Goal: Task Accomplishment & Management: Use online tool/utility

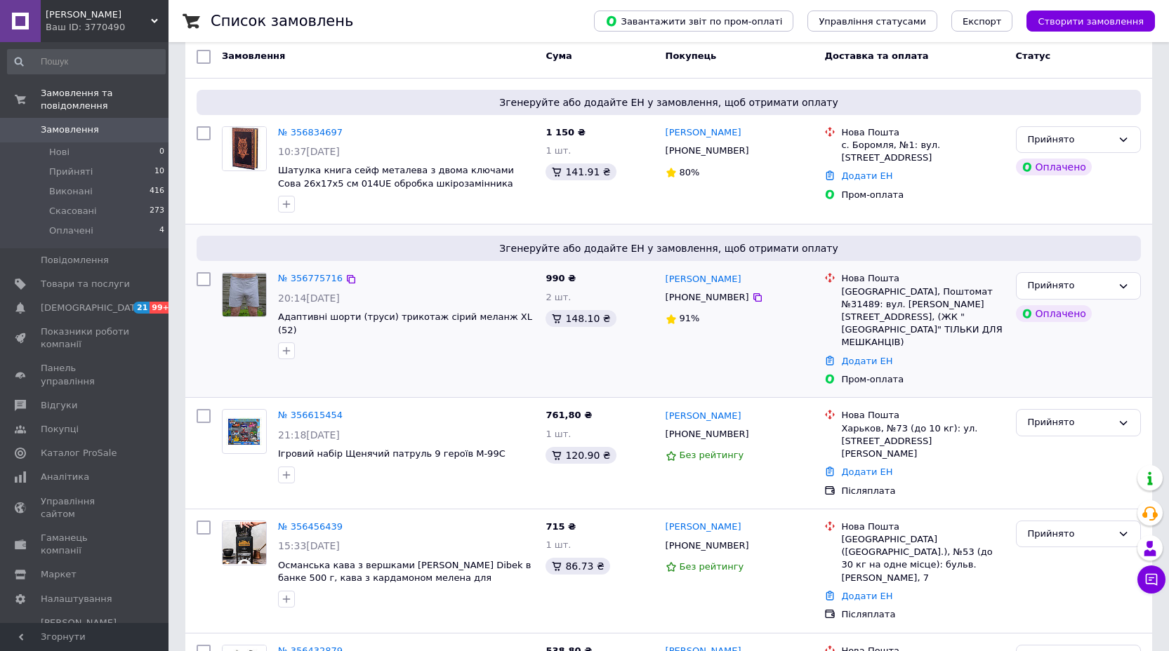
scroll to position [80, 0]
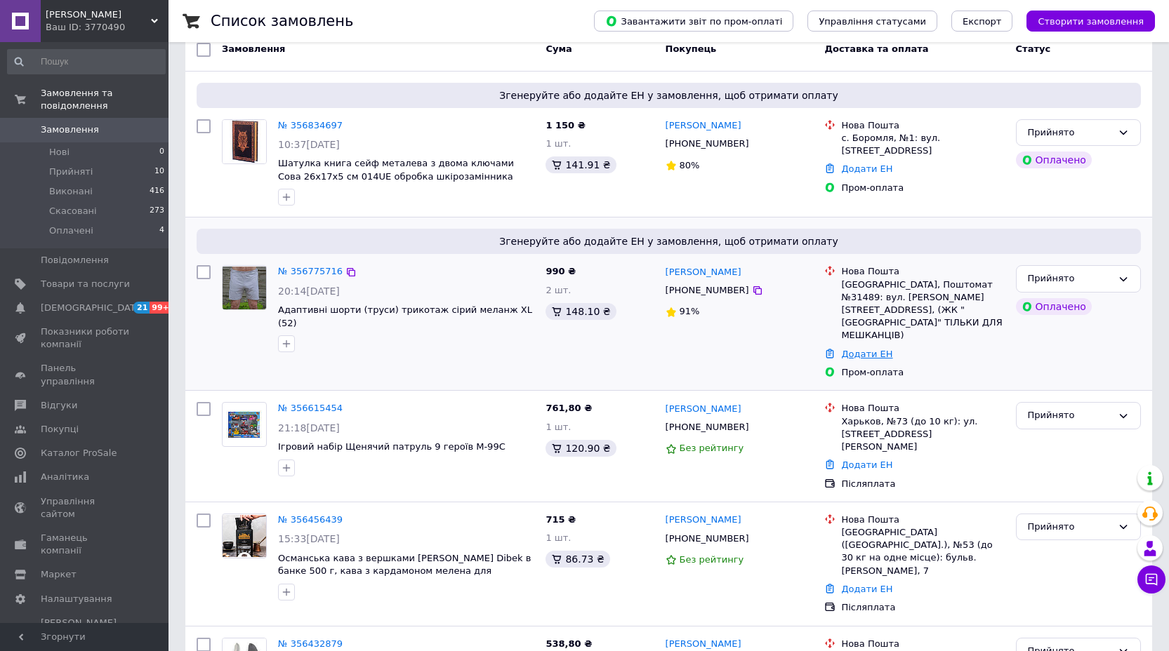
click at [874, 349] on link "Додати ЕН" at bounding box center [866, 354] width 51 height 11
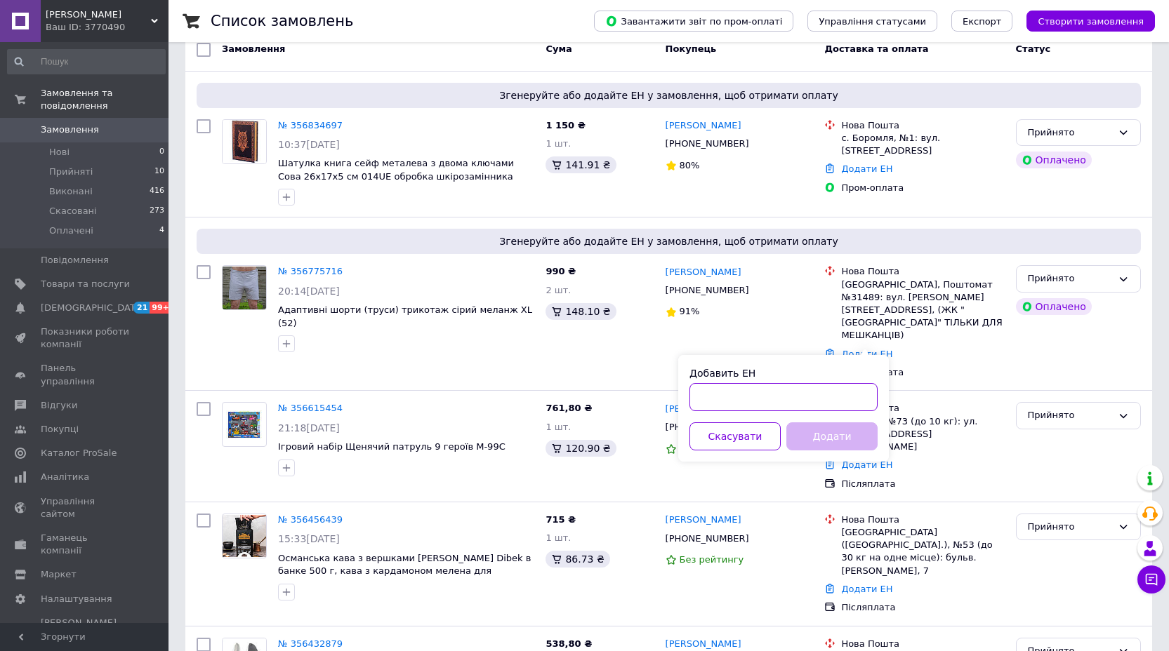
click at [820, 390] on input "Добавить ЕН" at bounding box center [783, 397] width 188 height 28
paste input "20451224813254"
type input "20451224813254"
click at [831, 443] on button "Додати" at bounding box center [831, 437] width 91 height 28
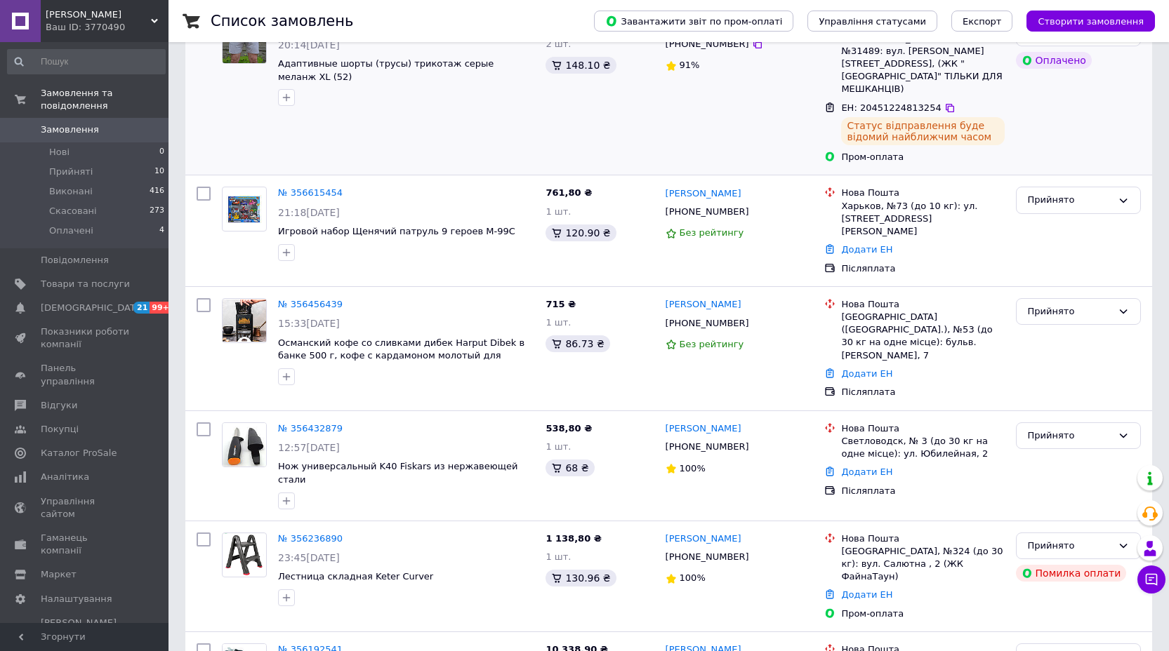
scroll to position [410, 0]
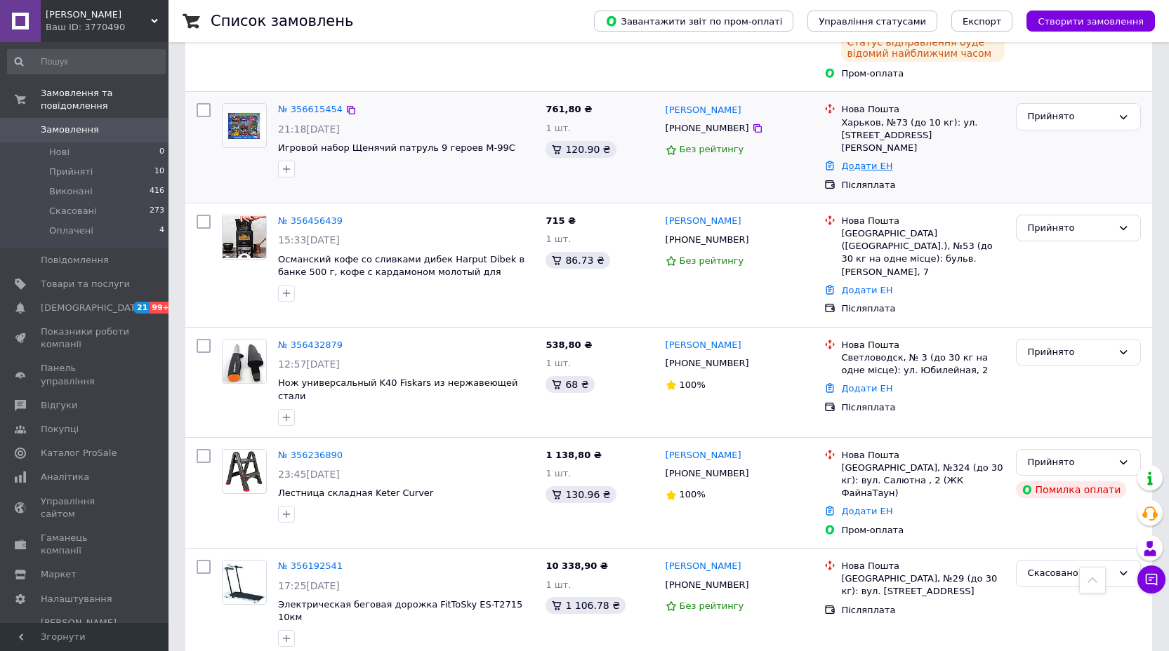
click at [873, 161] on link "Додати ЕН" at bounding box center [866, 166] width 51 height 11
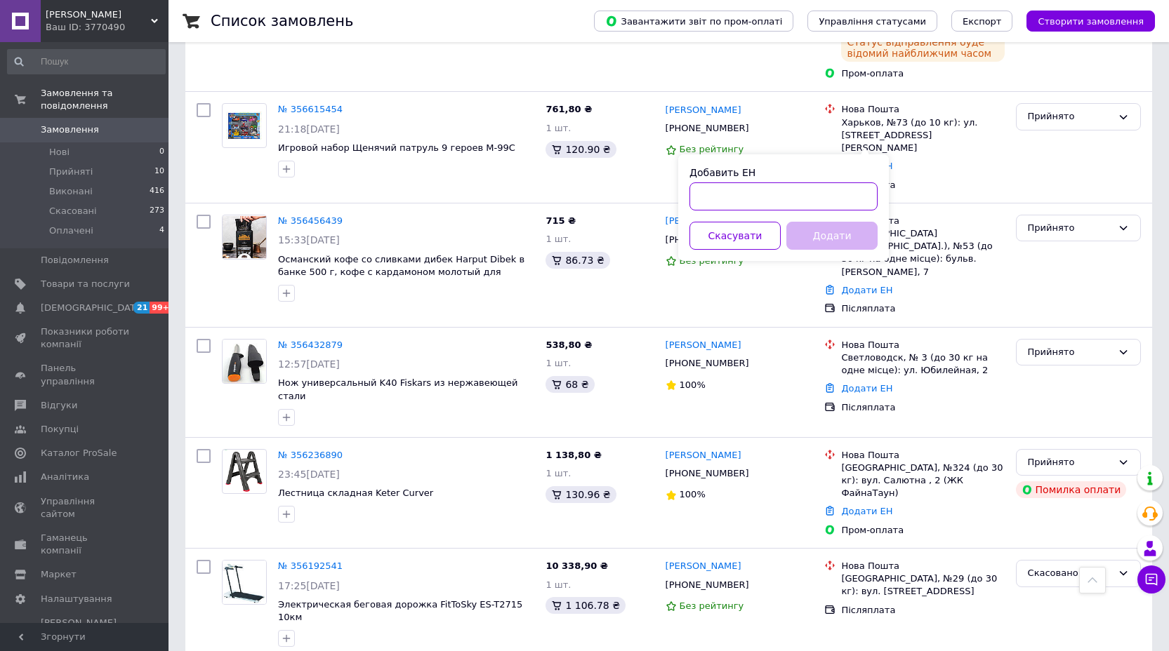
click at [858, 200] on input "Добавить ЕН" at bounding box center [783, 196] width 188 height 28
paste input "20451224598624"
type input "20451224598624"
click at [802, 230] on button "Додати" at bounding box center [831, 236] width 91 height 28
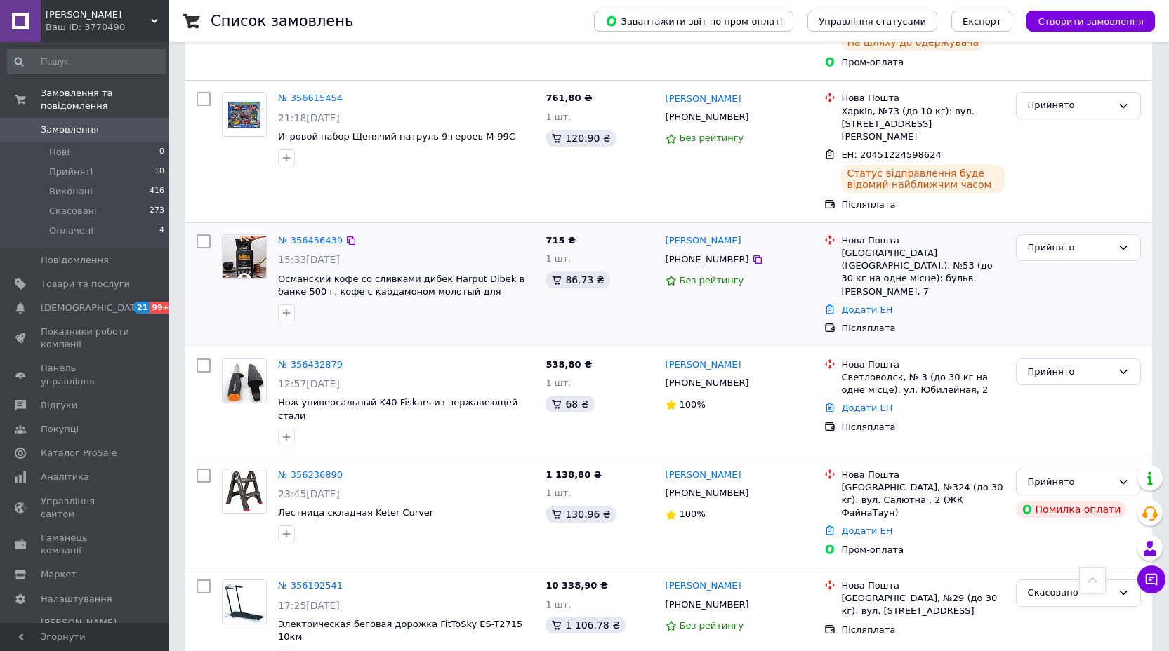
scroll to position [0, 0]
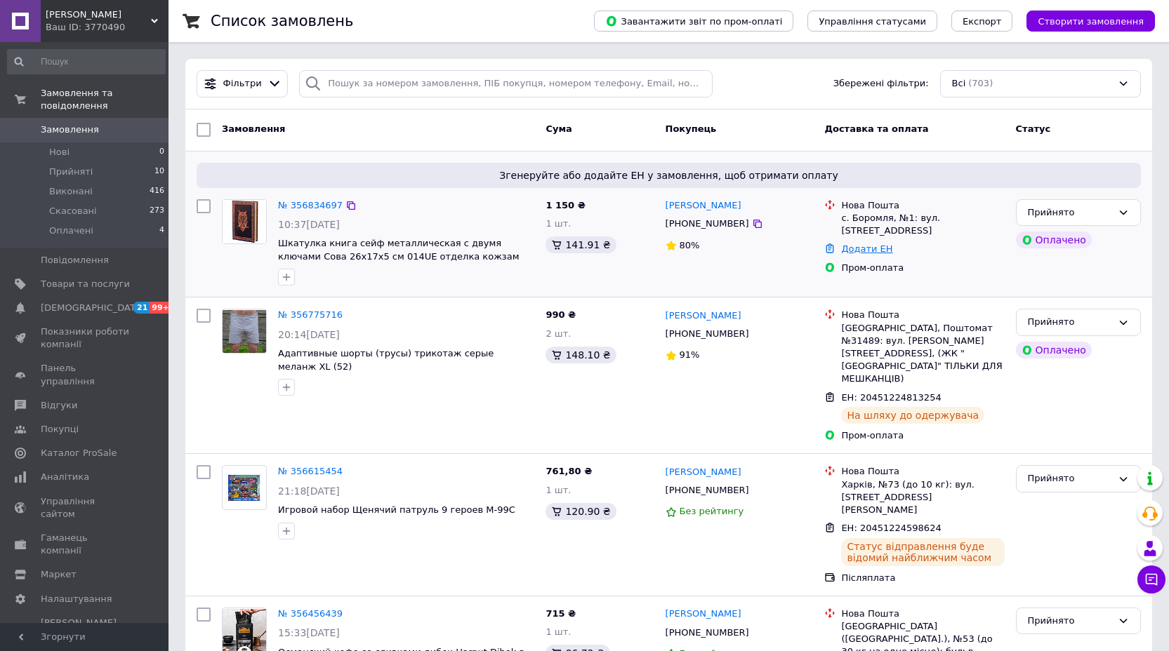
click at [883, 244] on link "Додати ЕН" at bounding box center [866, 249] width 51 height 11
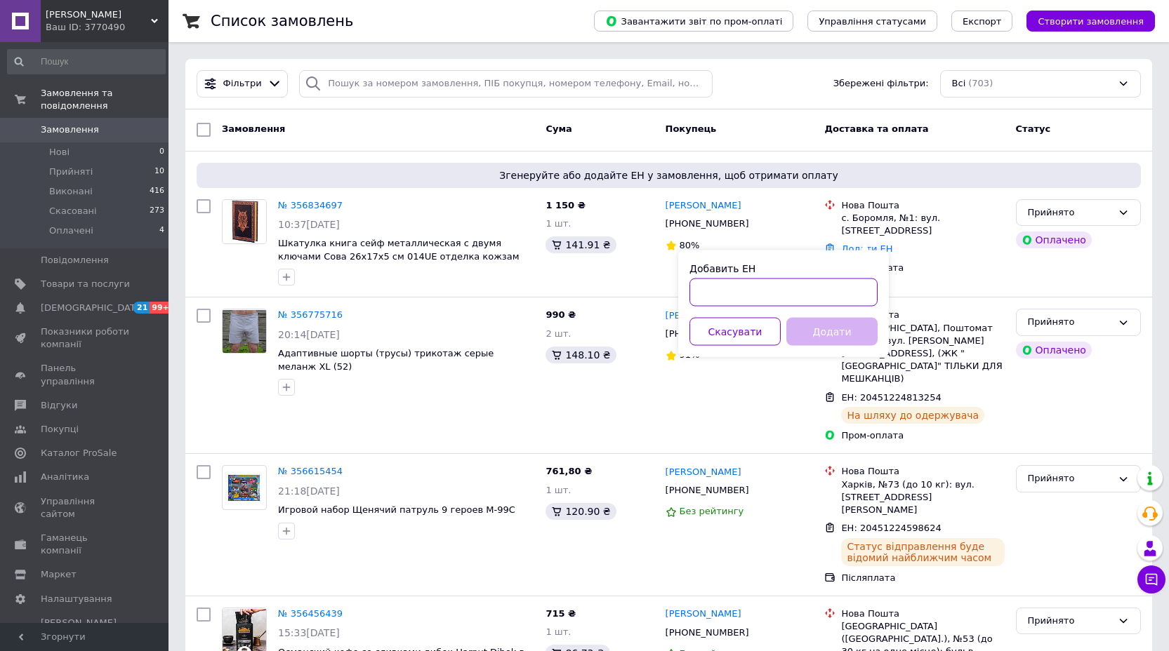
click at [837, 296] on input "Добавить ЕН" at bounding box center [783, 293] width 188 height 28
paste input "20451224937254"
type input "20451224937254"
click at [839, 328] on button "Додати" at bounding box center [831, 332] width 91 height 28
